Goal: Task Accomplishment & Management: Use online tool/utility

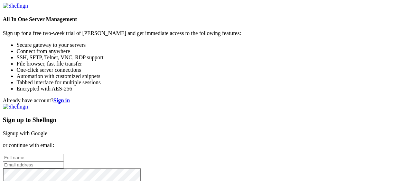
click at [47, 130] on link "Signup with Google" at bounding box center [25, 133] width 45 height 6
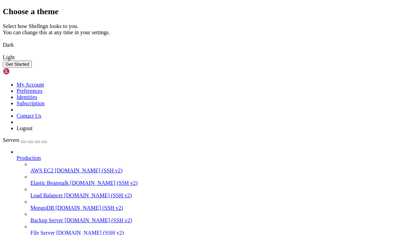
click at [32, 68] on button "Get Started" at bounding box center [17, 64] width 29 height 7
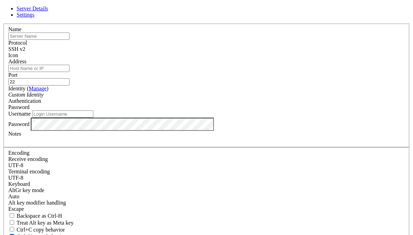
click at [70, 40] on input "text" at bounding box center [38, 36] width 61 height 7
click at [70, 72] on input "Address" at bounding box center [38, 68] width 61 height 7
click at [70, 40] on input "text" at bounding box center [38, 36] width 61 height 7
type input "temp"
click at [48, 91] on label "Identity ( Manage )" at bounding box center [28, 88] width 40 height 6
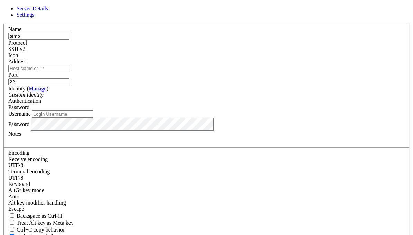
click at [70, 72] on input "Address" at bounding box center [38, 68] width 61 height 7
paste input "[TECHNICAL_ID]"
type input "[TECHNICAL_ID]"
click at [93, 118] on input "Username" at bounding box center [62, 113] width 61 height 7
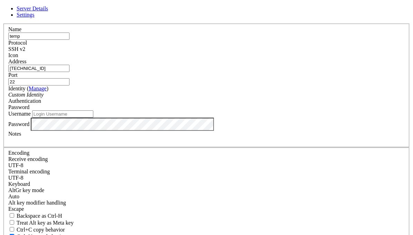
click at [93, 118] on input "Username" at bounding box center [62, 113] width 61 height 7
paste input "squiduser"
type input "squiduser"
click at [29, 127] on label "Password" at bounding box center [18, 124] width 21 height 6
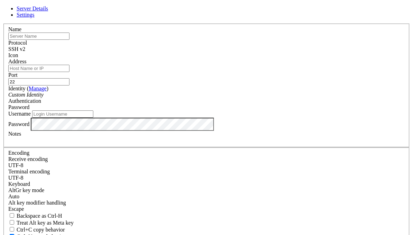
click at [3, 24] on icon at bounding box center [3, 24] width 0 height 0
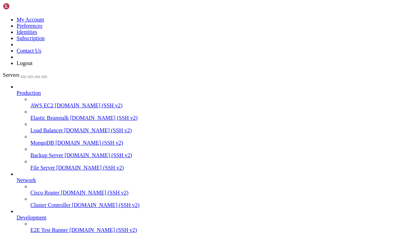
scroll to position [44, 0]
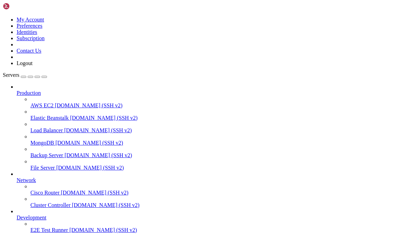
scroll to position [44, 0]
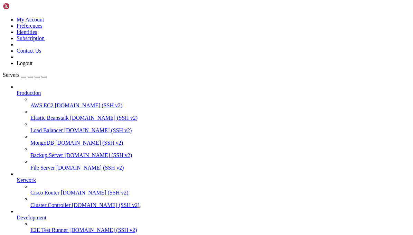
drag, startPoint x: 53, startPoint y: 219, endPoint x: 45, endPoint y: 220, distance: 8.0
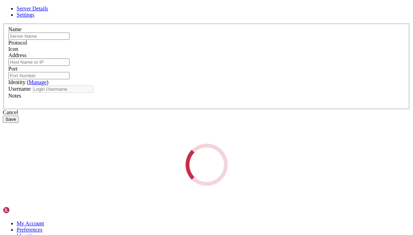
type input "temp"
type input "[TECHNICAL_ID]"
type input "22"
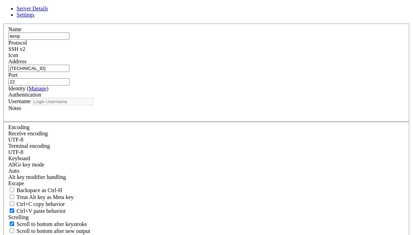
type input "squiduser"
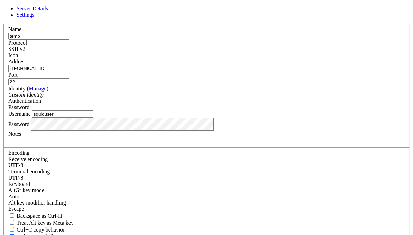
click at [35, 18] on span "Settings" at bounding box center [26, 15] width 18 height 6
click at [65, 227] on span "Ctrl+C copy behavior" at bounding box center [41, 230] width 48 height 6
click at [14, 227] on input "Ctrl+C copy behavior" at bounding box center [12, 229] width 4 height 4
checkbox input "true"
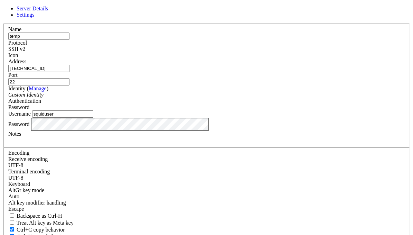
scroll to position [0, 0]
click at [48, 11] on span "Server Details" at bounding box center [32, 9] width 31 height 6
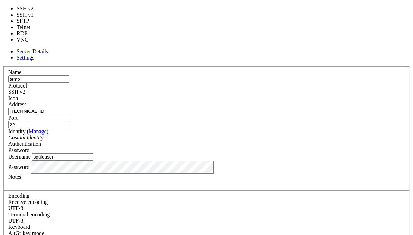
click at [237, 89] on div "SSH v2" at bounding box center [206, 92] width 397 height 6
click at [216, 48] on header "Server Details Settings" at bounding box center [207, 54] width 408 height 12
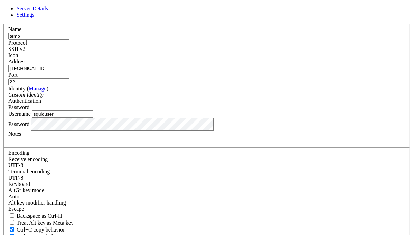
drag, startPoint x: 216, startPoint y: 19, endPoint x: 318, endPoint y: 23, distance: 102.5
click at [318, 23] on div "Server Details Settings Name temp Protocol SSH v2 Icon" at bounding box center [207, 149] width 408 height 286
click at [3, 24] on link at bounding box center [3, 24] width 0 height 0
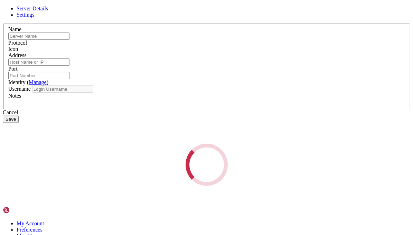
type input "temp"
type input "[TECHNICAL_ID]"
type input "22"
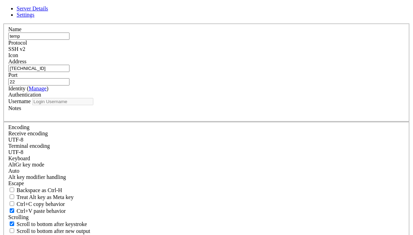
type input "squiduser"
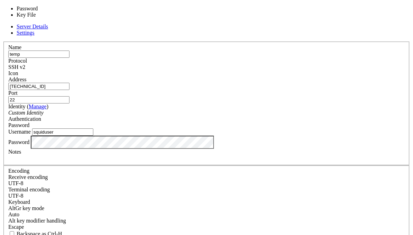
click at [240, 122] on div "Password" at bounding box center [206, 125] width 397 height 6
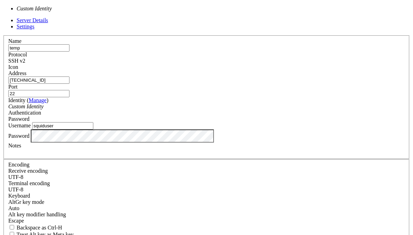
click at [153, 103] on div "Custom Identity" at bounding box center [206, 106] width 397 height 6
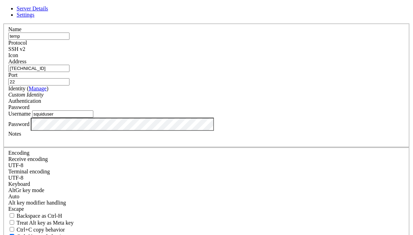
drag, startPoint x: 199, startPoint y: 24, endPoint x: 261, endPoint y: 22, distance: 61.9
click at [261, 18] on header "Server Details Settings" at bounding box center [207, 12] width 408 height 12
click at [254, 52] on div "SSH v2" at bounding box center [206, 49] width 397 height 6
click at [8, 58] on span at bounding box center [8, 58] width 0 height 0
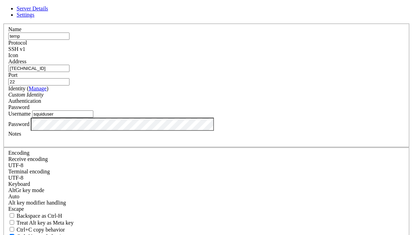
click at [35, 18] on link "Settings" at bounding box center [26, 15] width 18 height 6
click at [158, 162] on div "UTF-8" at bounding box center [206, 165] width 397 height 6
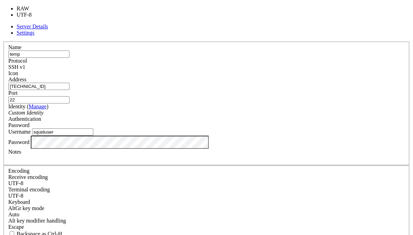
click at [158, 180] on div "UTF-8" at bounding box center [206, 183] width 397 height 6
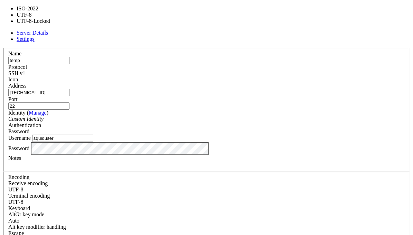
click at [163, 199] on div "UTF-8" at bounding box center [206, 202] width 397 height 6
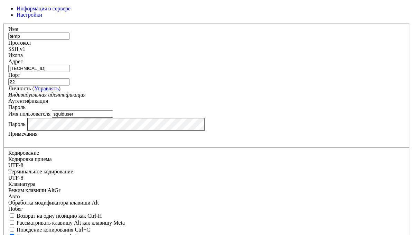
click at [71, 11] on font "Информация о сервере" at bounding box center [44, 9] width 54 height 6
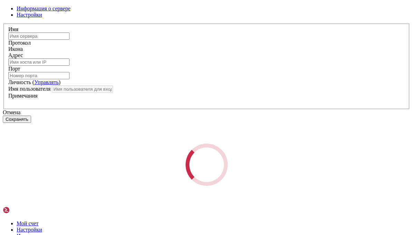
type input "temp"
type input "[TECHNICAL_ID]"
type input "22"
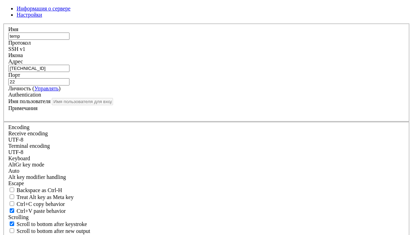
type input "squiduser"
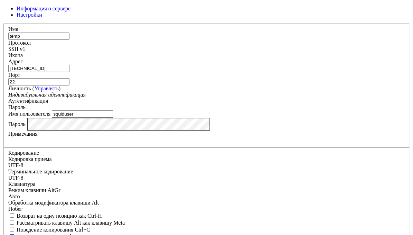
click at [25, 52] on font "SSH v1" at bounding box center [16, 49] width 17 height 6
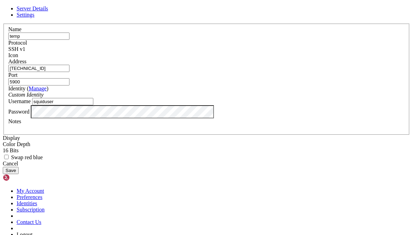
click at [25, 52] on span "SSH v1" at bounding box center [16, 49] width 17 height 6
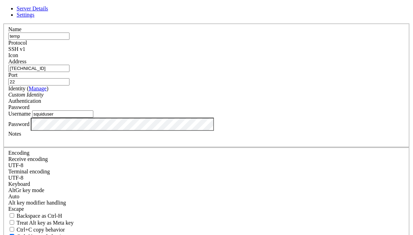
click at [240, 52] on div "SSH v1" at bounding box center [206, 49] width 397 height 6
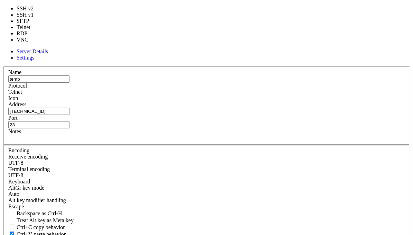
click at [22, 89] on span "Telnet" at bounding box center [15, 92] width 14 height 6
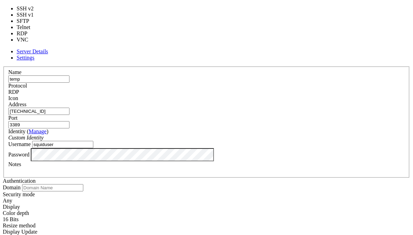
drag, startPoint x: 238, startPoint y: 53, endPoint x: 237, endPoint y: 77, distance: 23.9
click at [19, 89] on span "RDP" at bounding box center [13, 92] width 11 height 6
type input "5900"
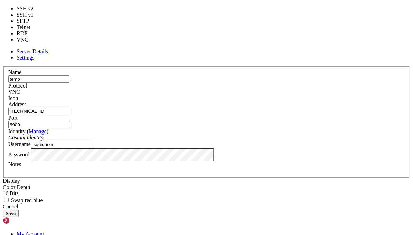
click at [245, 89] on div "VNC" at bounding box center [206, 92] width 397 height 6
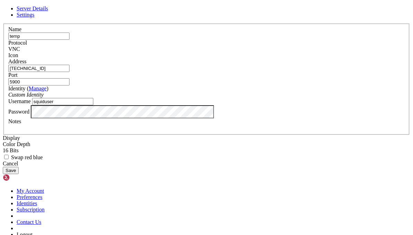
click at [245, 52] on div "VNC" at bounding box center [206, 49] width 397 height 6
click at [19, 174] on button "Save" at bounding box center [11, 170] width 16 height 7
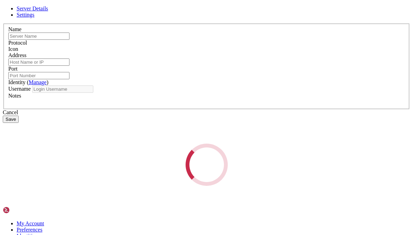
type input "temp"
type input "[TECHNICAL_ID]"
type input "5900"
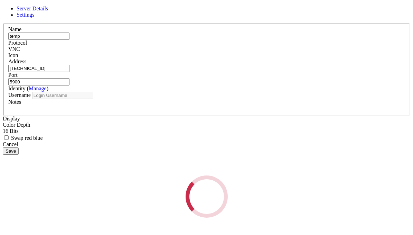
type input "squiduser"
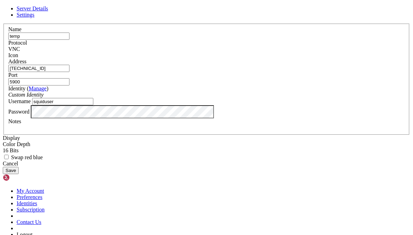
click at [253, 52] on div "VNC" at bounding box center [206, 49] width 397 height 6
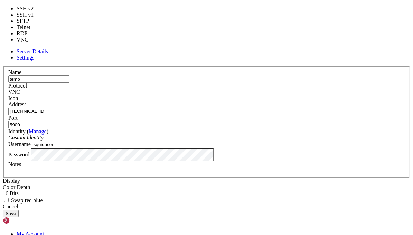
type input "22"
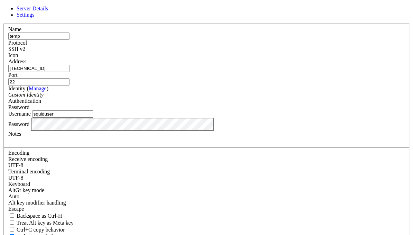
click at [35, 18] on link "Settings" at bounding box center [26, 15] width 18 height 6
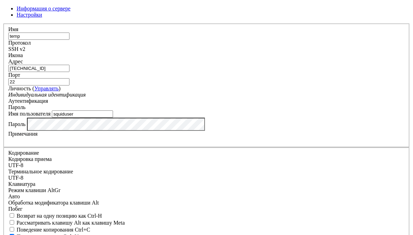
click at [90, 227] on font "Поведение копирования Ctrl+C" at bounding box center [54, 230] width 74 height 6
click at [14, 227] on input "Поведение копирования Ctrl+C" at bounding box center [12, 229] width 4 height 4
checkbox input "true"
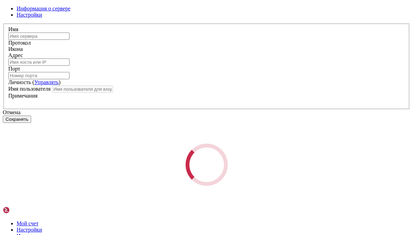
type input "temp"
type input "[TECHNICAL_ID]"
type input "22"
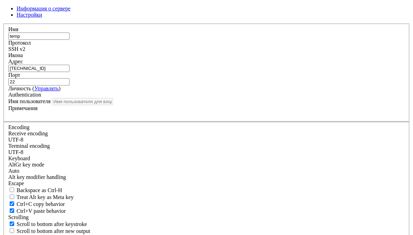
type input "squiduser"
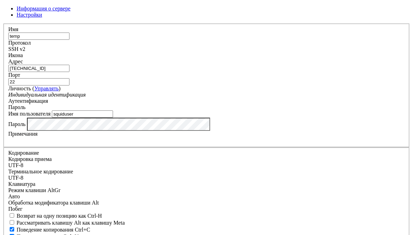
click at [3, 24] on icon at bounding box center [3, 24] width 0 height 0
